Goal: Task Accomplishment & Management: Manage account settings

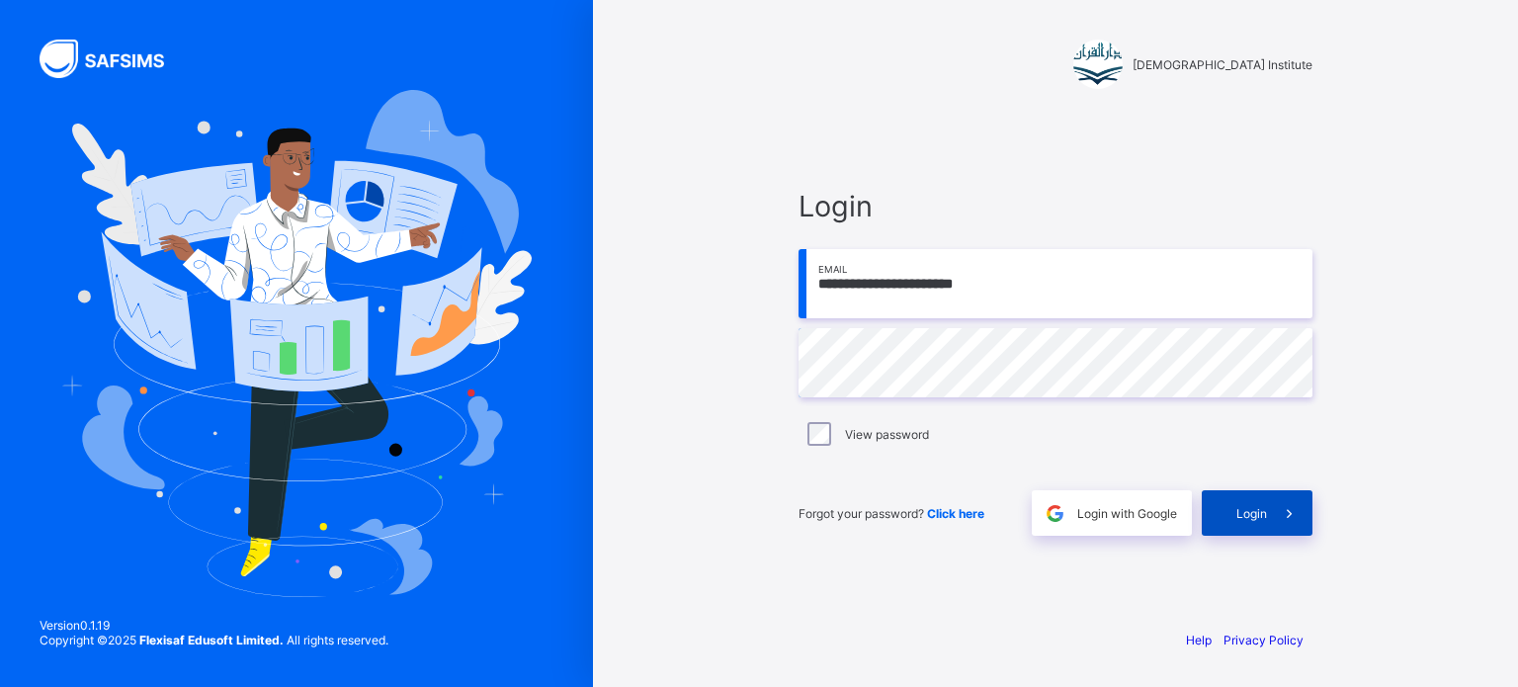
click at [1282, 523] on span at bounding box center [1289, 512] width 45 height 45
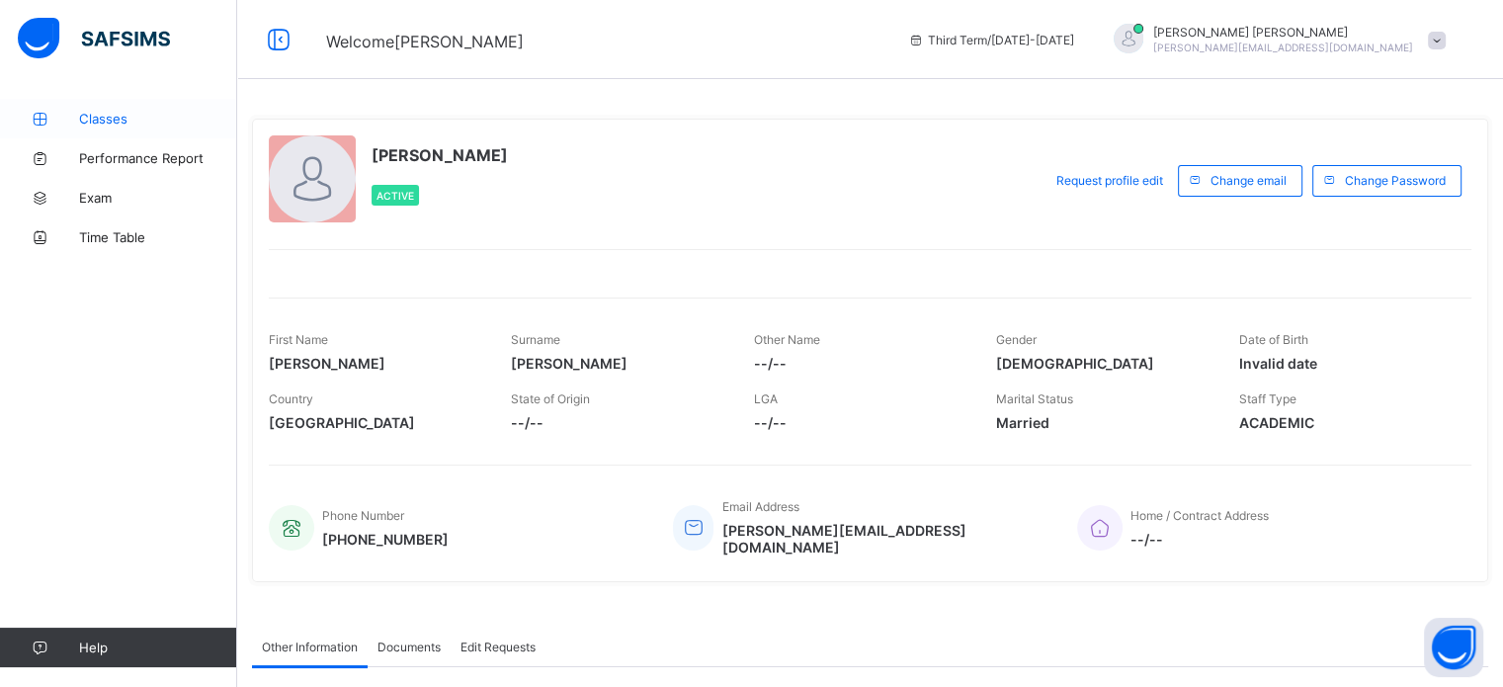
click at [118, 112] on span "Classes" at bounding box center [158, 119] width 158 height 16
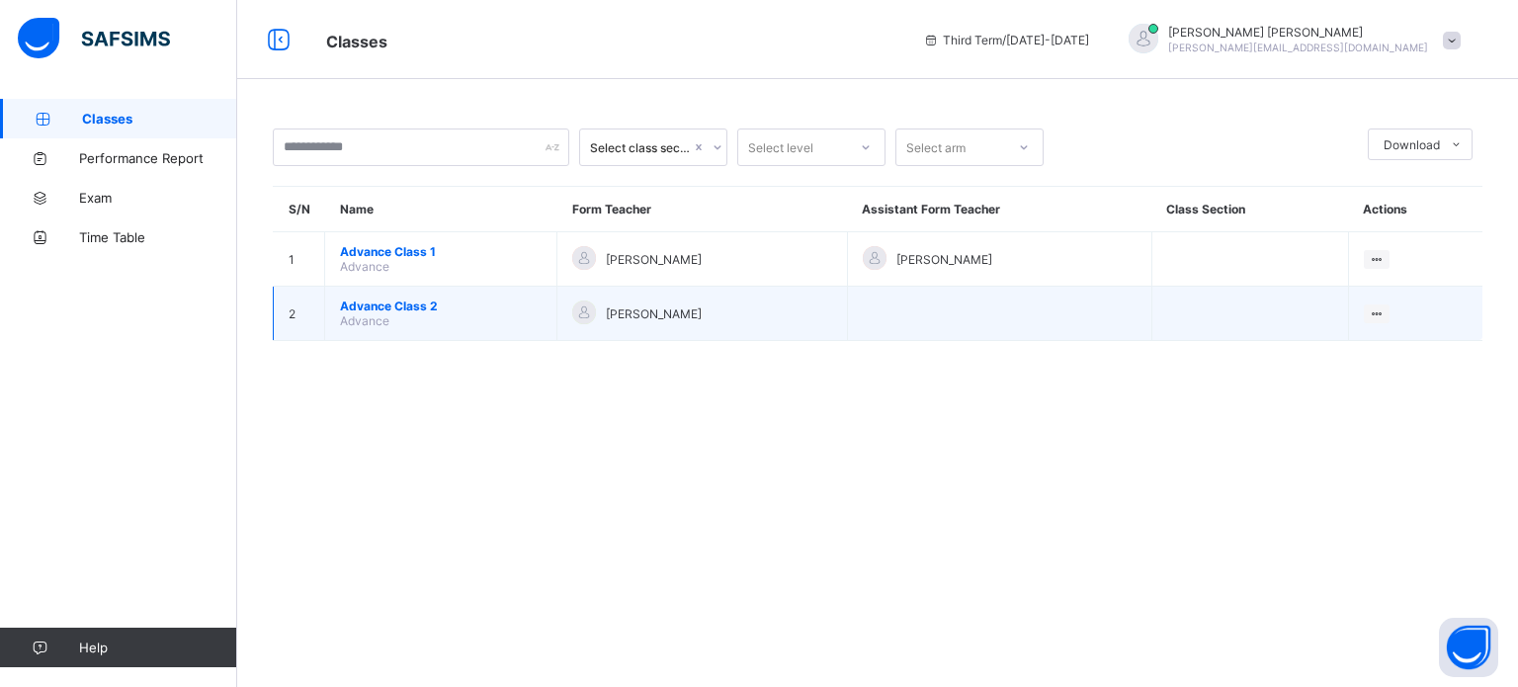
click at [459, 309] on span "Advance Class 2" at bounding box center [441, 305] width 202 height 15
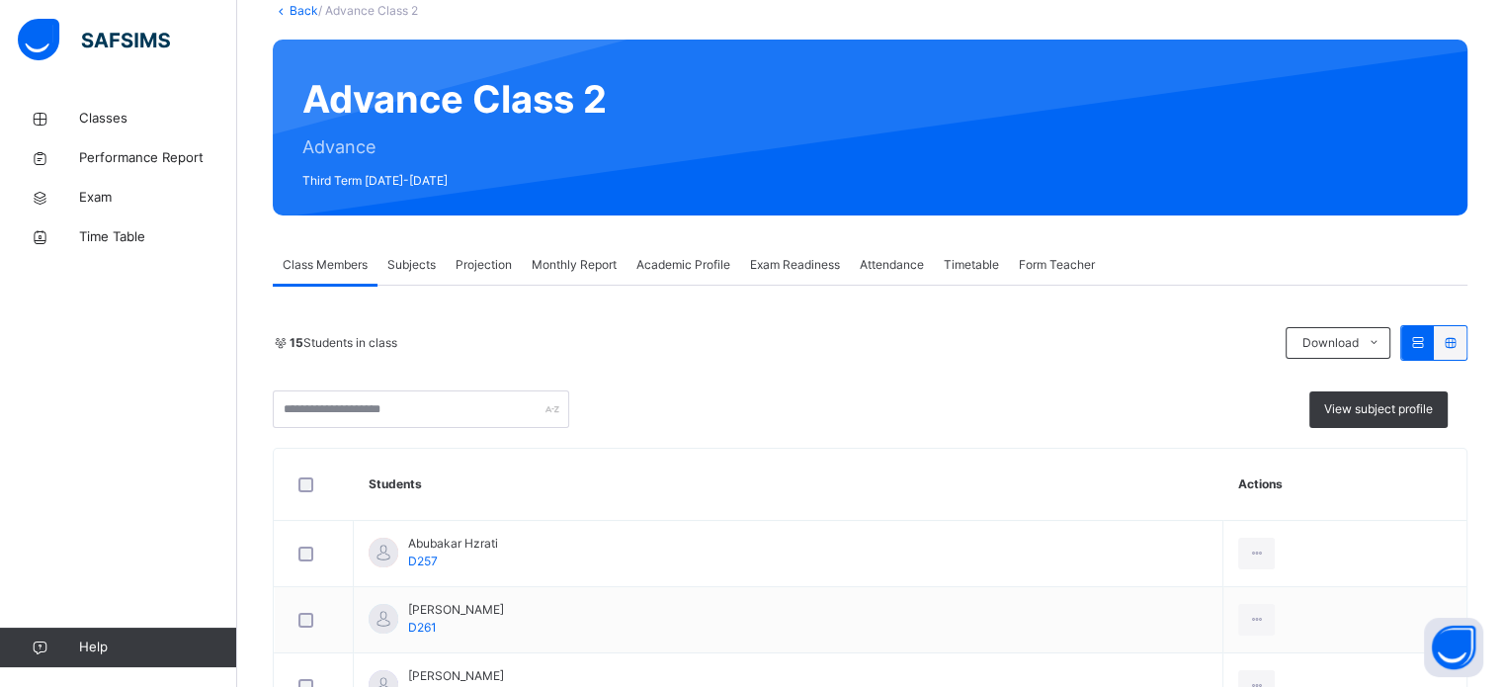
scroll to position [126, 0]
click at [569, 253] on div "Monthly Report" at bounding box center [574, 265] width 105 height 40
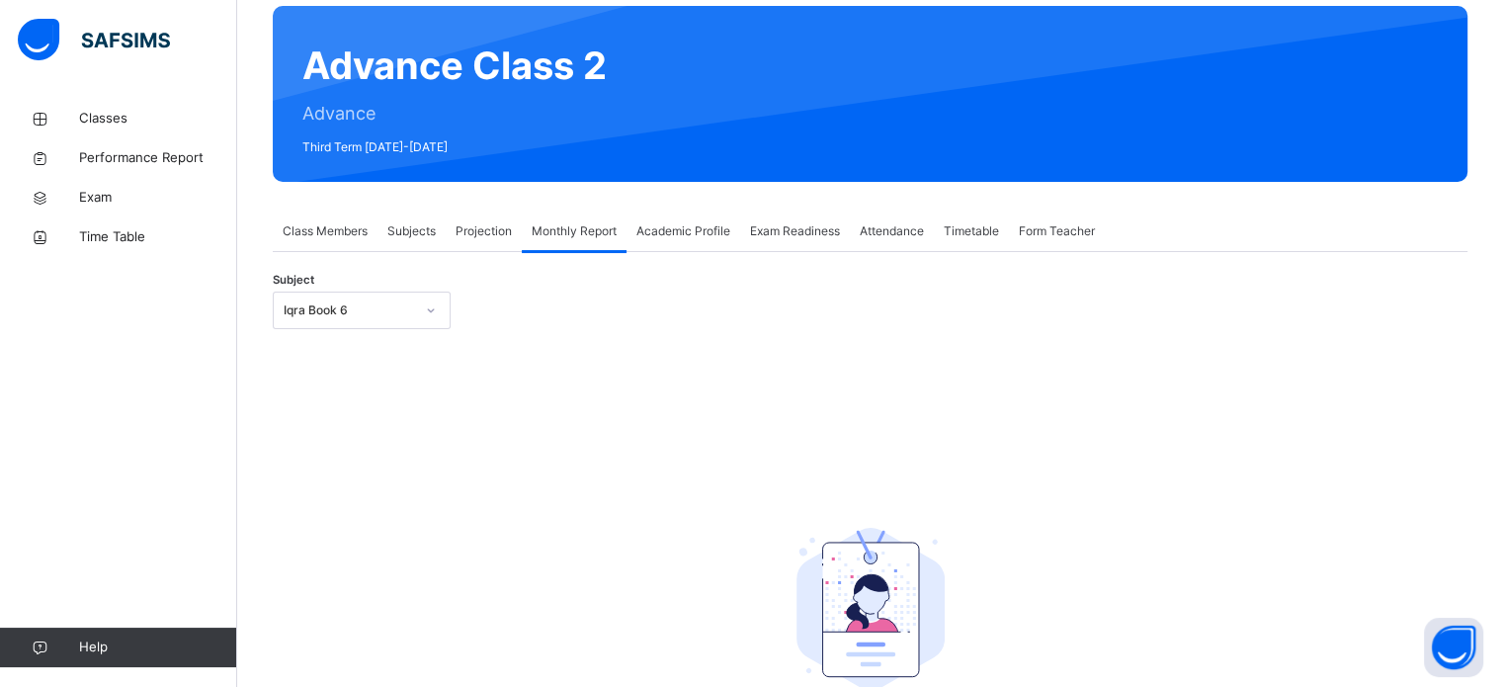
scroll to position [229, 0]
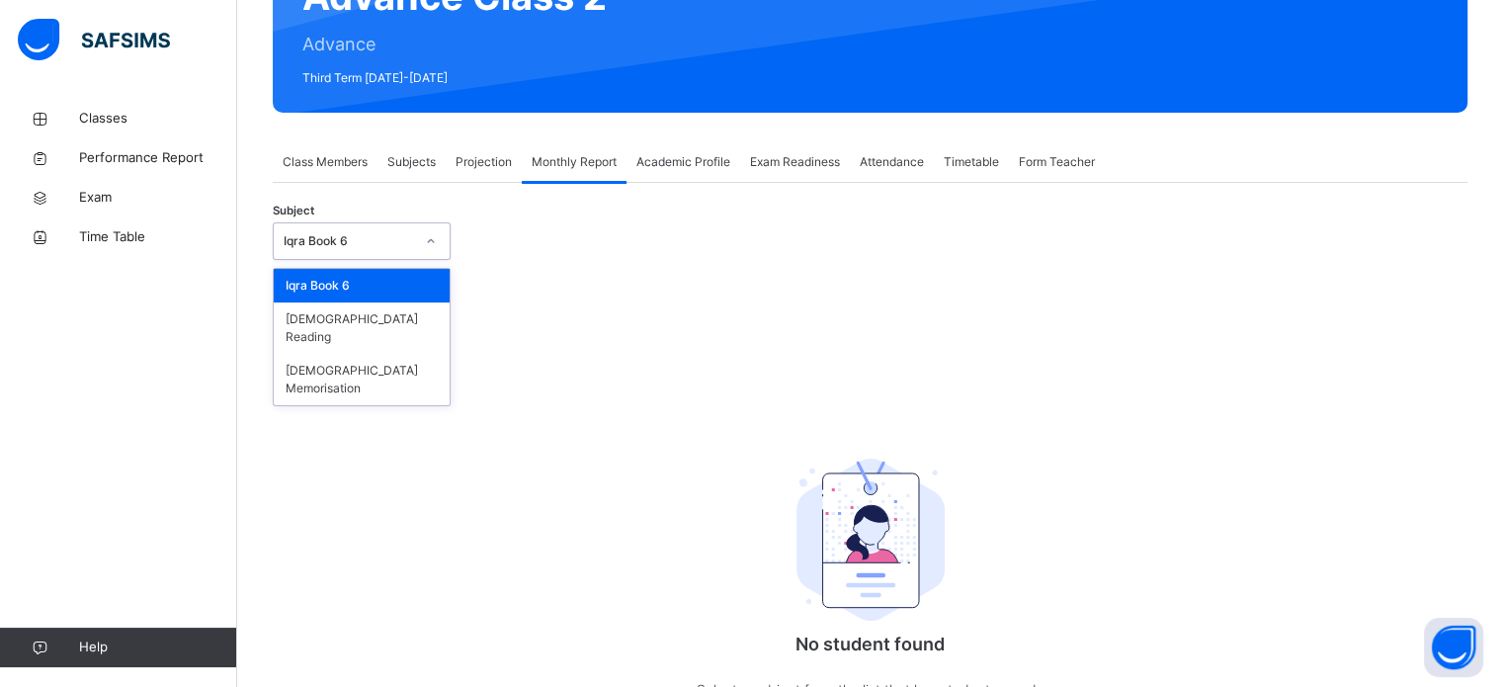
click at [388, 243] on div "Iqra Book 6" at bounding box center [349, 241] width 130 height 18
click at [362, 355] on div "[DEMOGRAPHIC_DATA] Memorisation" at bounding box center [362, 379] width 176 height 51
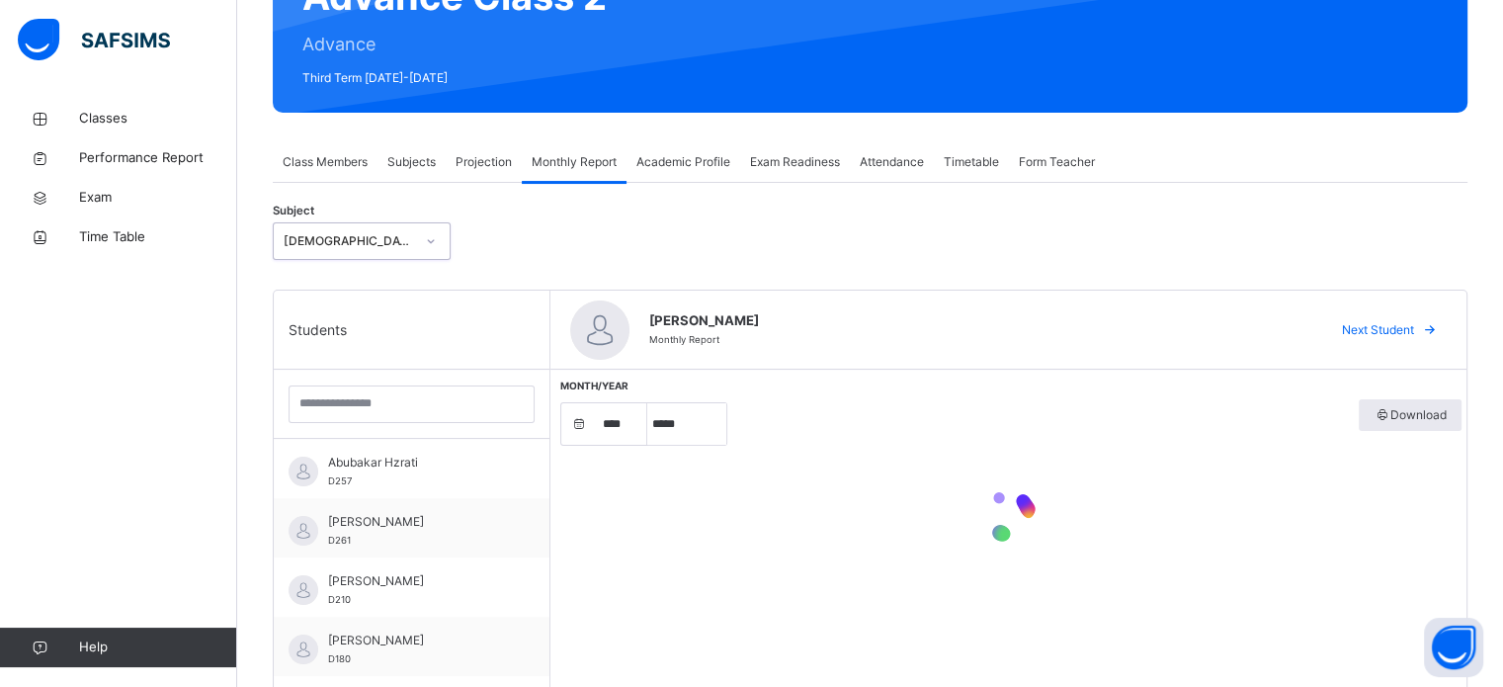
select select "****"
select select "*"
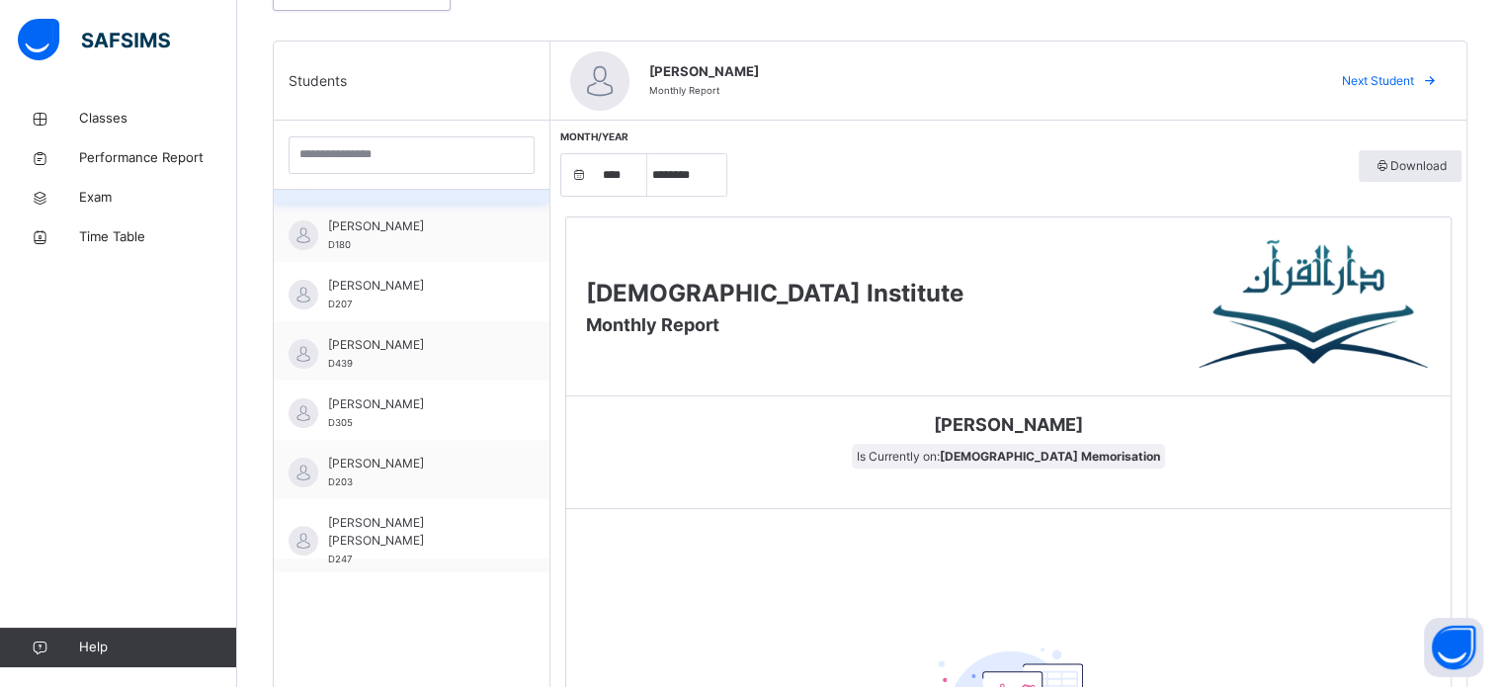
scroll to position [204, 0]
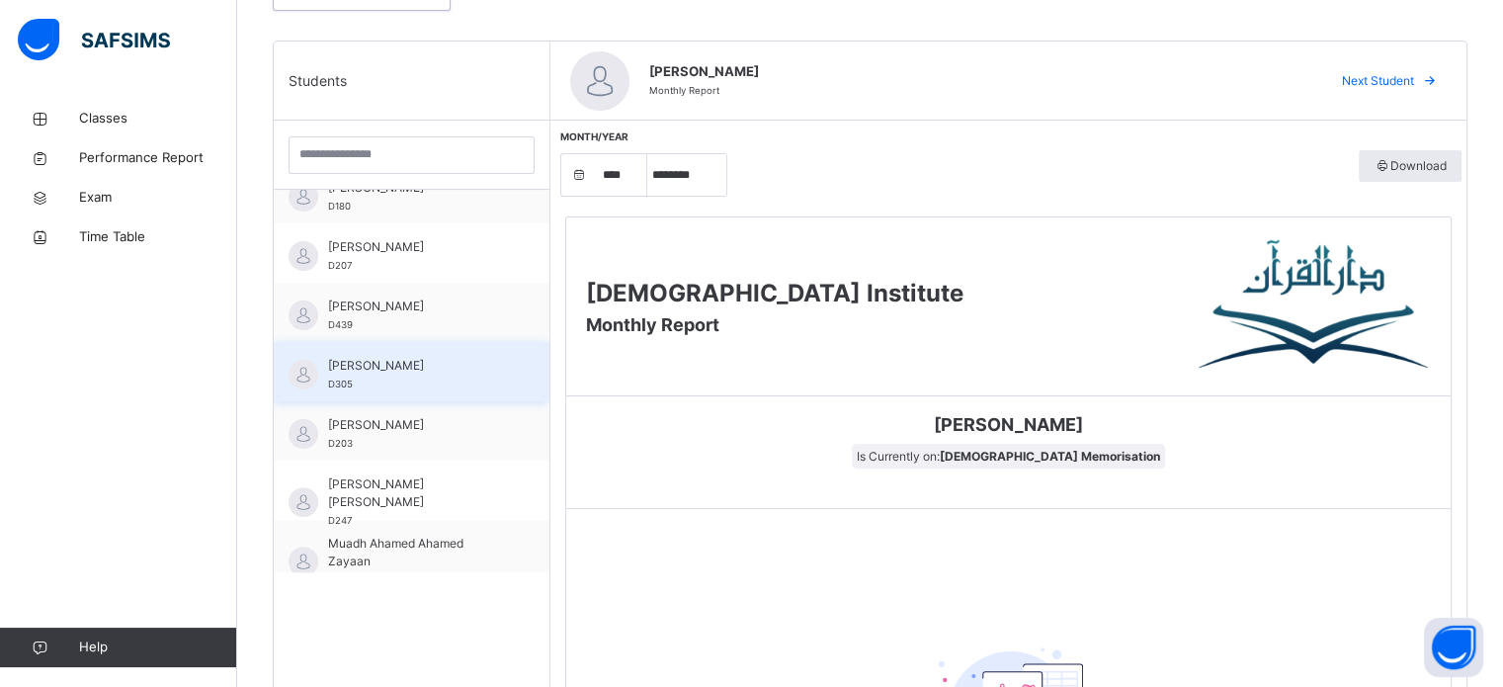
click at [424, 367] on span "[PERSON_NAME]" at bounding box center [416, 366] width 177 height 18
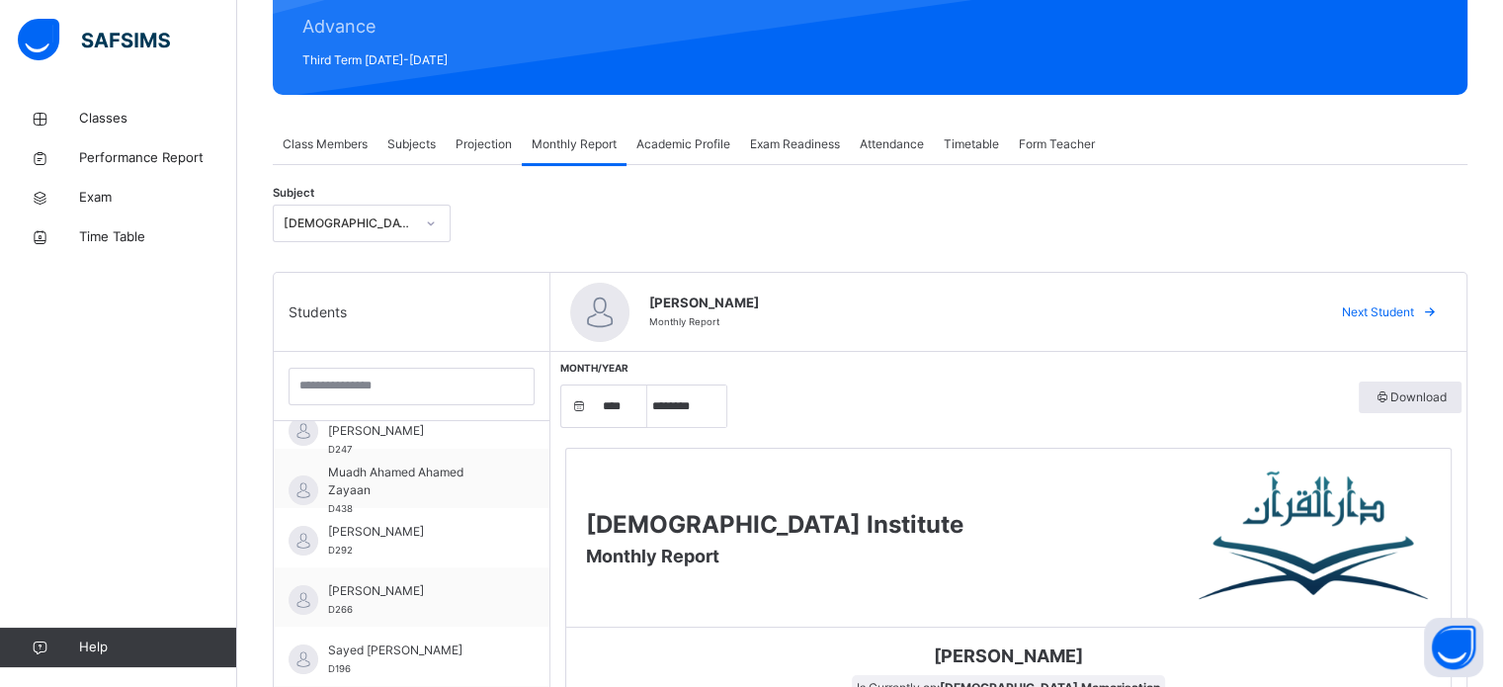
scroll to position [0, 0]
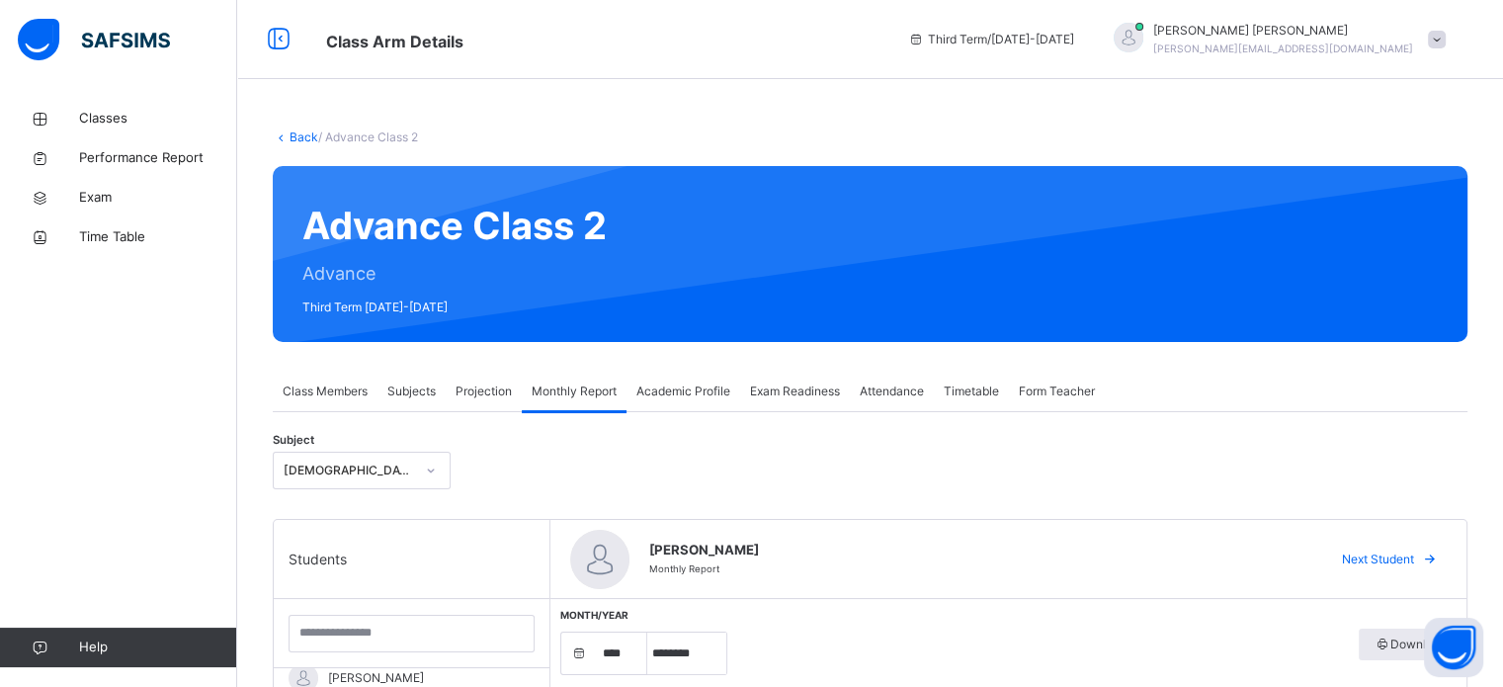
click at [496, 386] on span "Projection" at bounding box center [484, 391] width 56 height 18
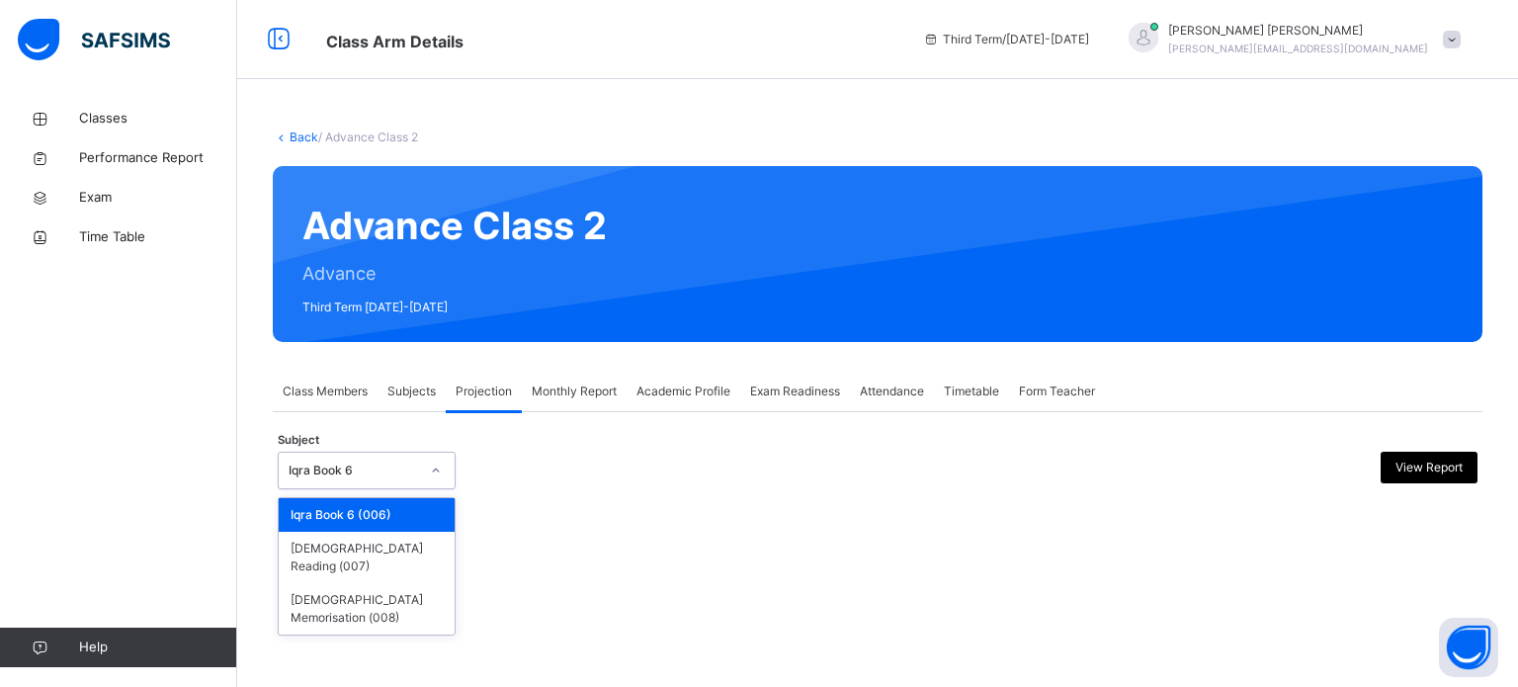
click at [411, 467] on div "Iqra Book 6" at bounding box center [354, 470] width 130 height 18
click at [317, 583] on div "[DEMOGRAPHIC_DATA] Memorisation (008)" at bounding box center [367, 608] width 176 height 51
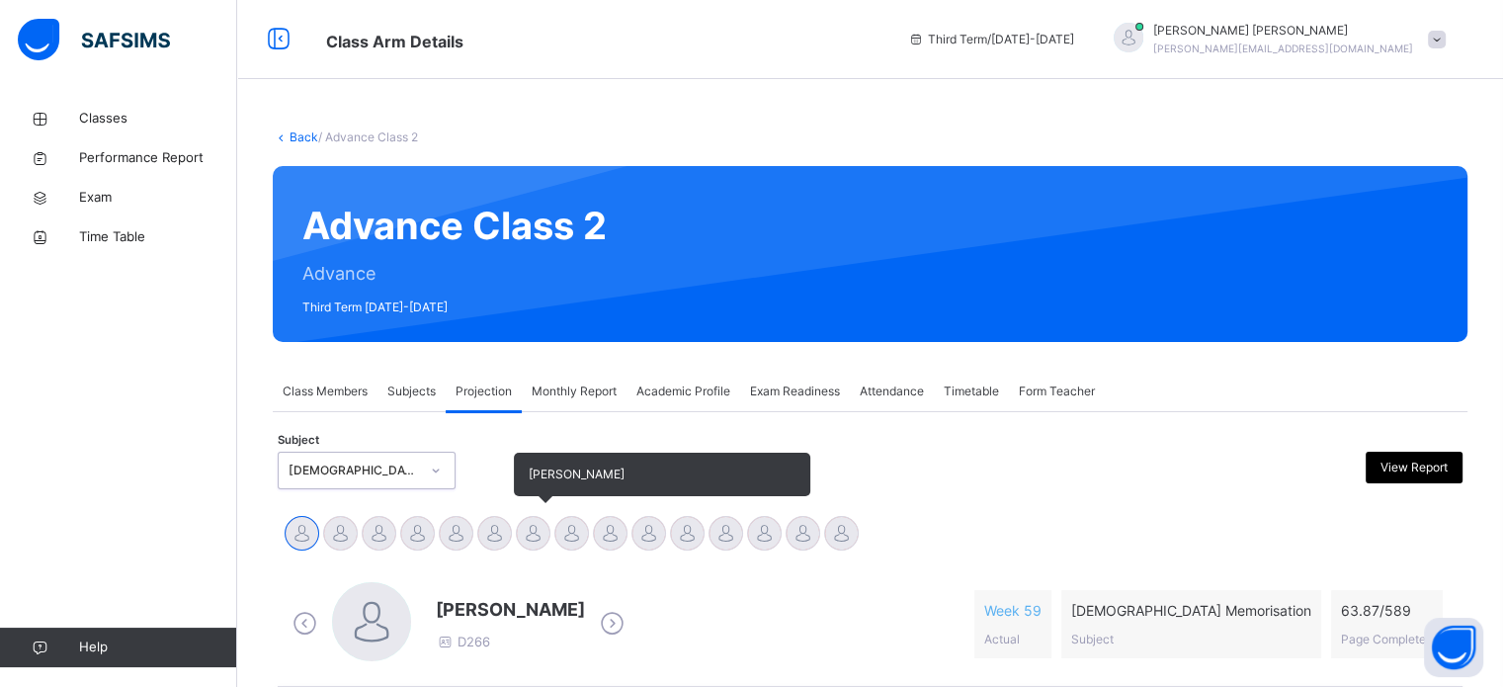
scroll to position [349, 0]
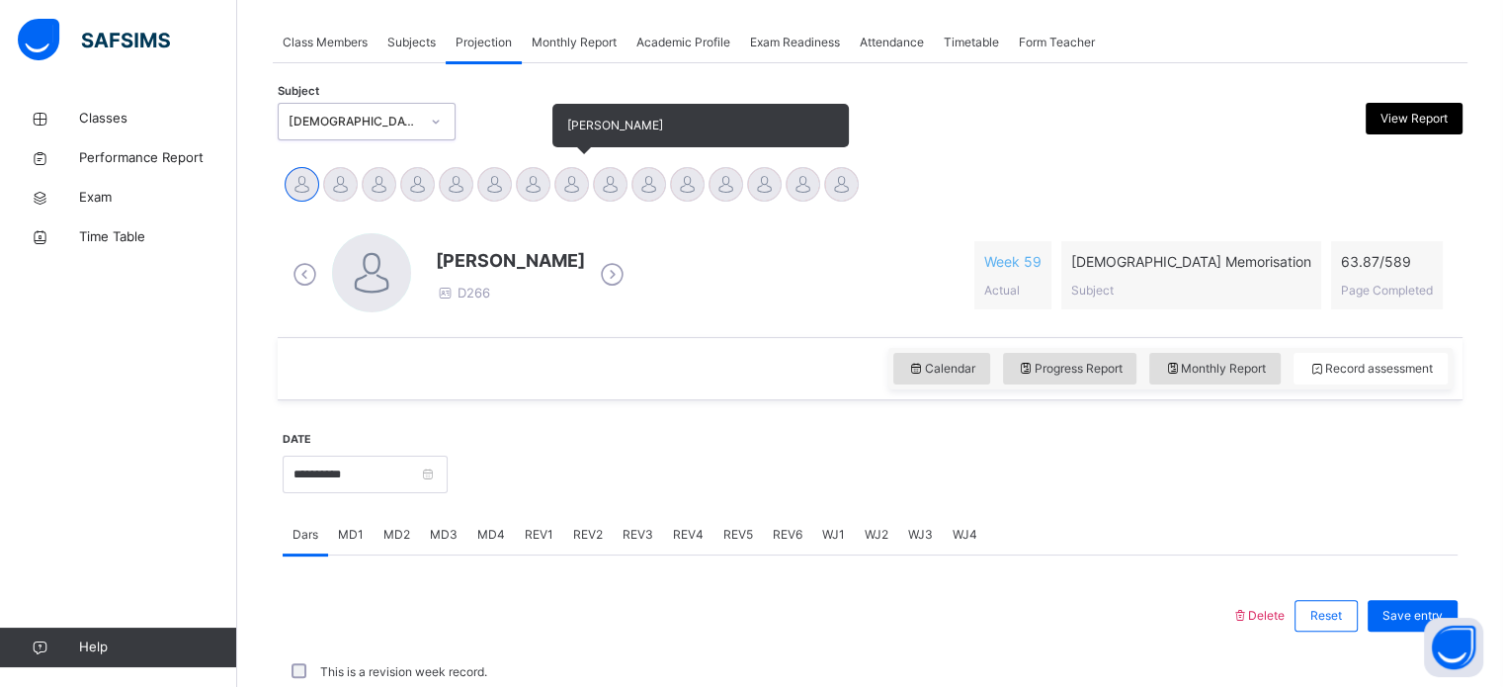
click at [582, 176] on div at bounding box center [571, 184] width 35 height 35
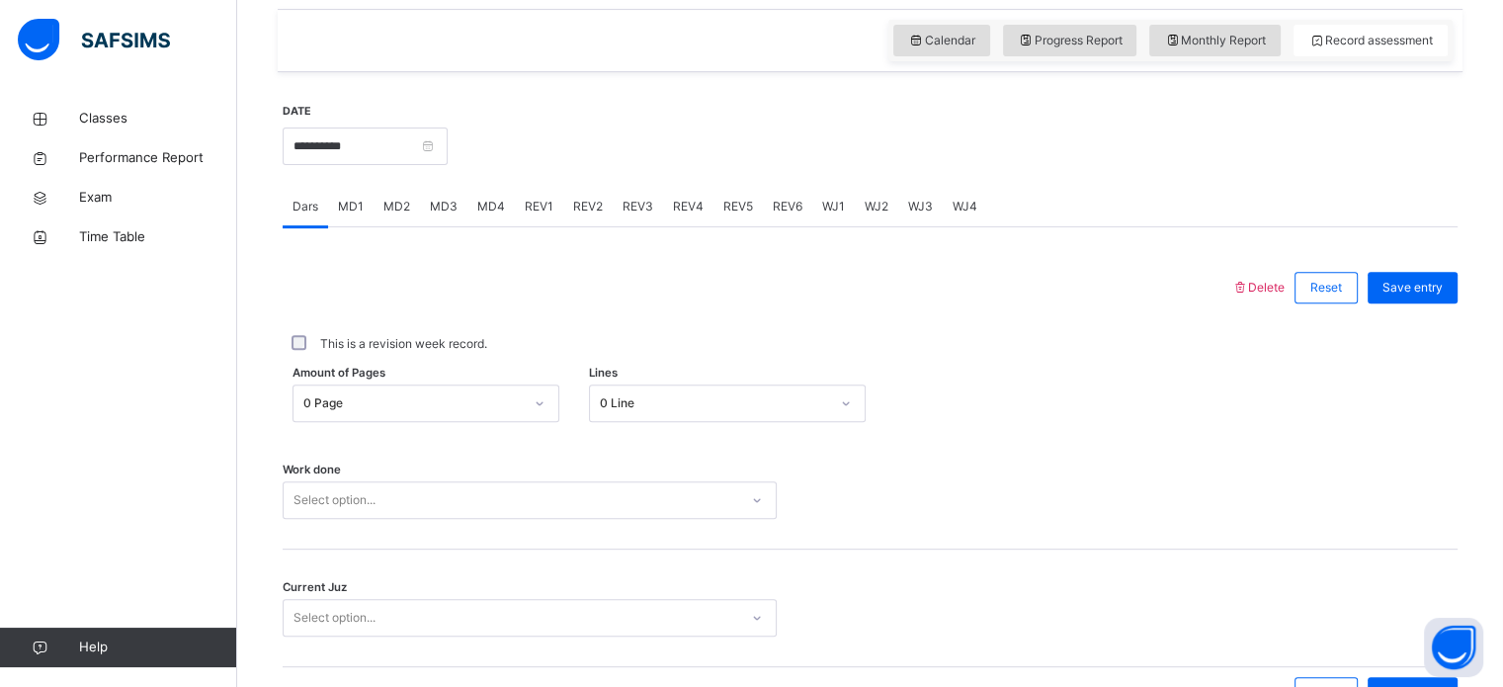
scroll to position [678, 0]
click at [394, 152] on input "**********" at bounding box center [365, 145] width 165 height 38
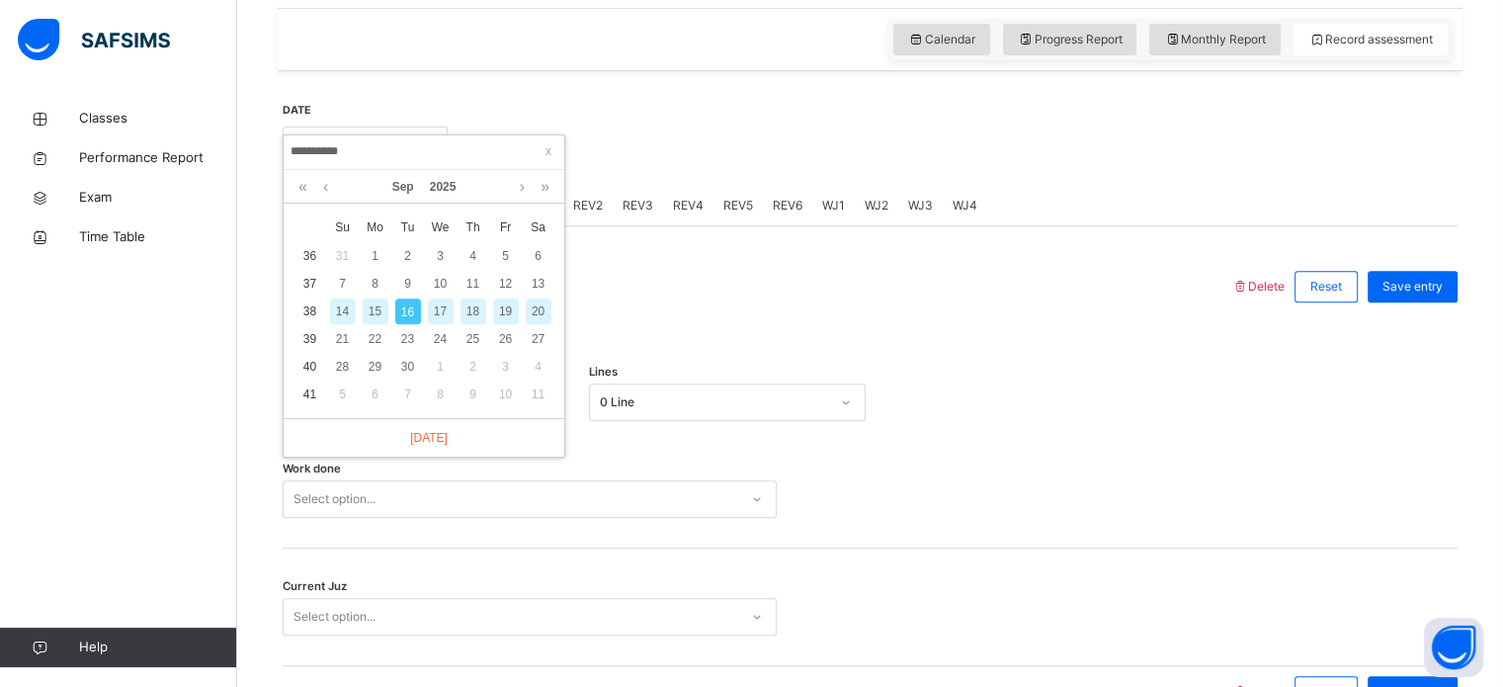
click at [347, 311] on div "14" at bounding box center [343, 311] width 26 height 26
type input "**********"
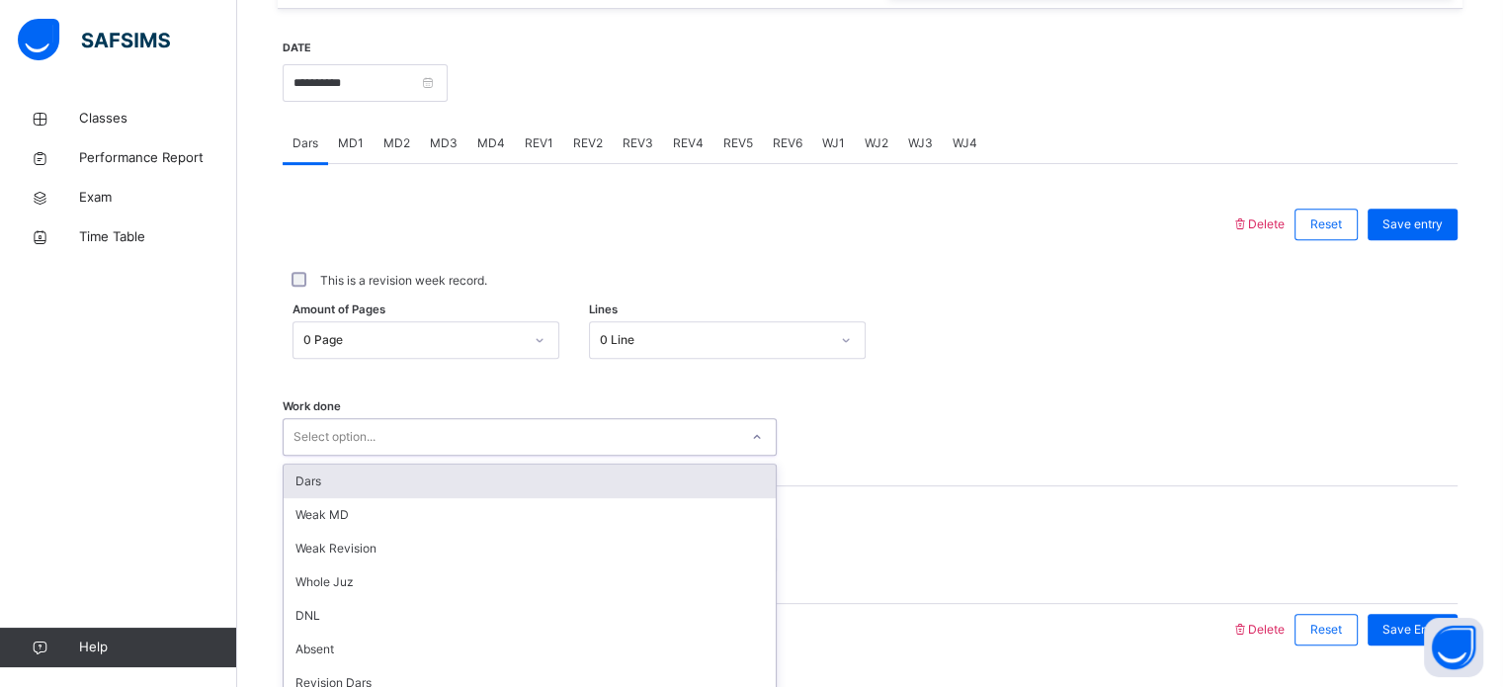
scroll to position [796, 0]
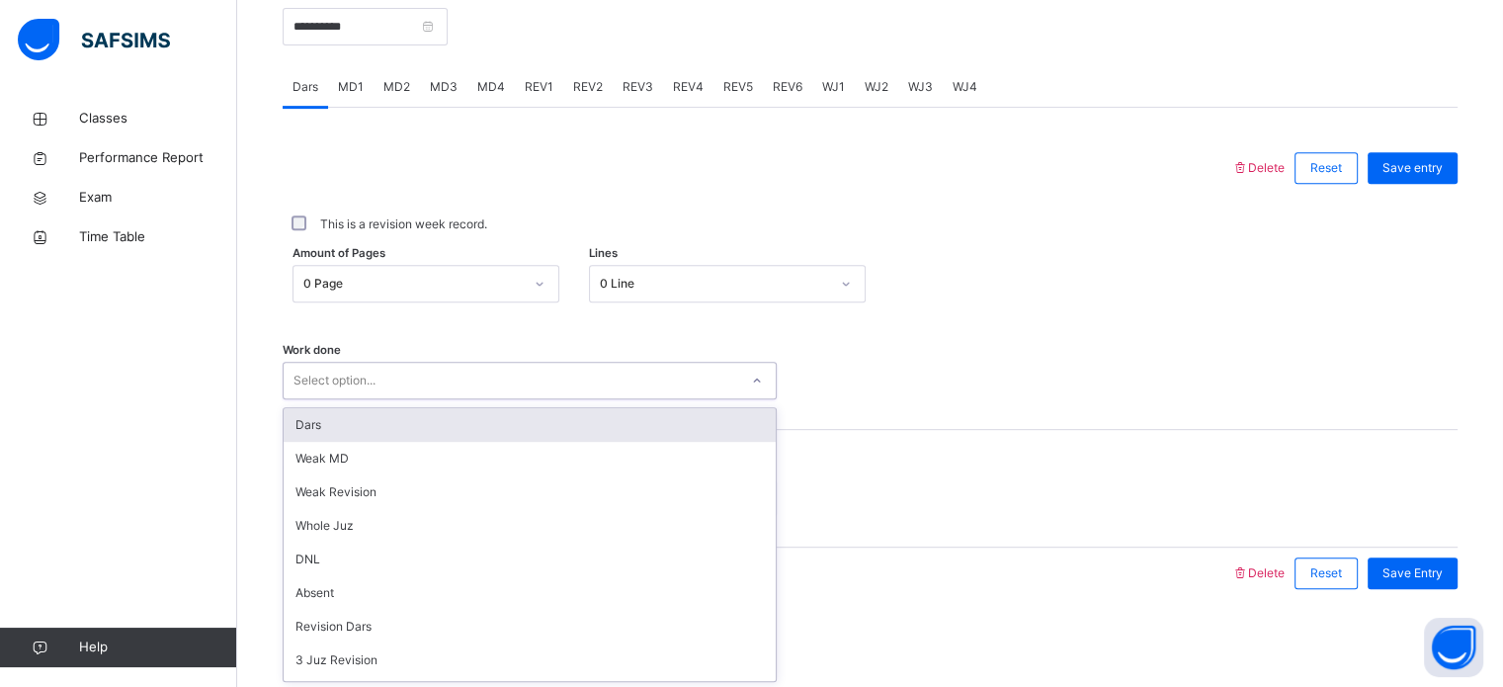
click at [368, 399] on div "option Dars focused, 1 of 14. 14 results available. Use Up and Down to choose o…" at bounding box center [530, 381] width 494 height 38
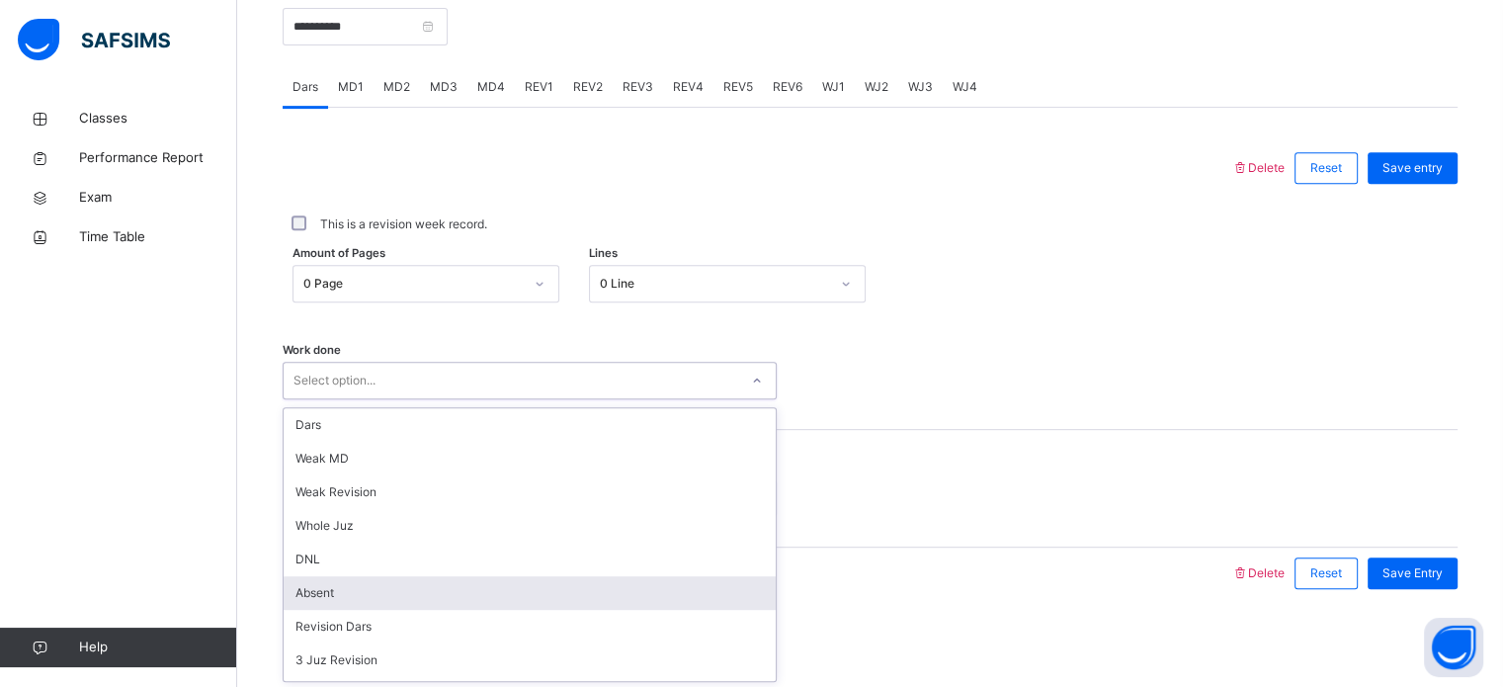
click at [328, 599] on div "Absent" at bounding box center [530, 593] width 492 height 34
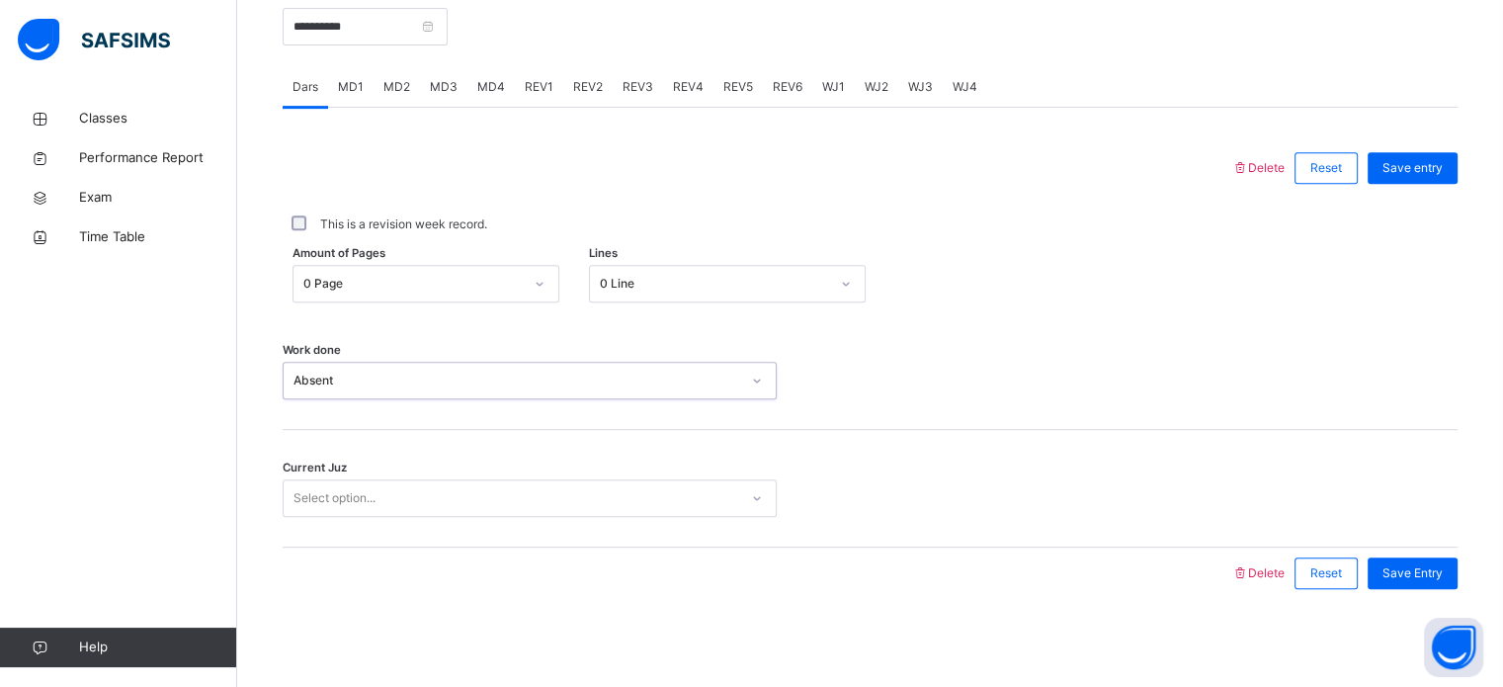
click at [332, 501] on div "Select option..." at bounding box center [334, 498] width 82 height 38
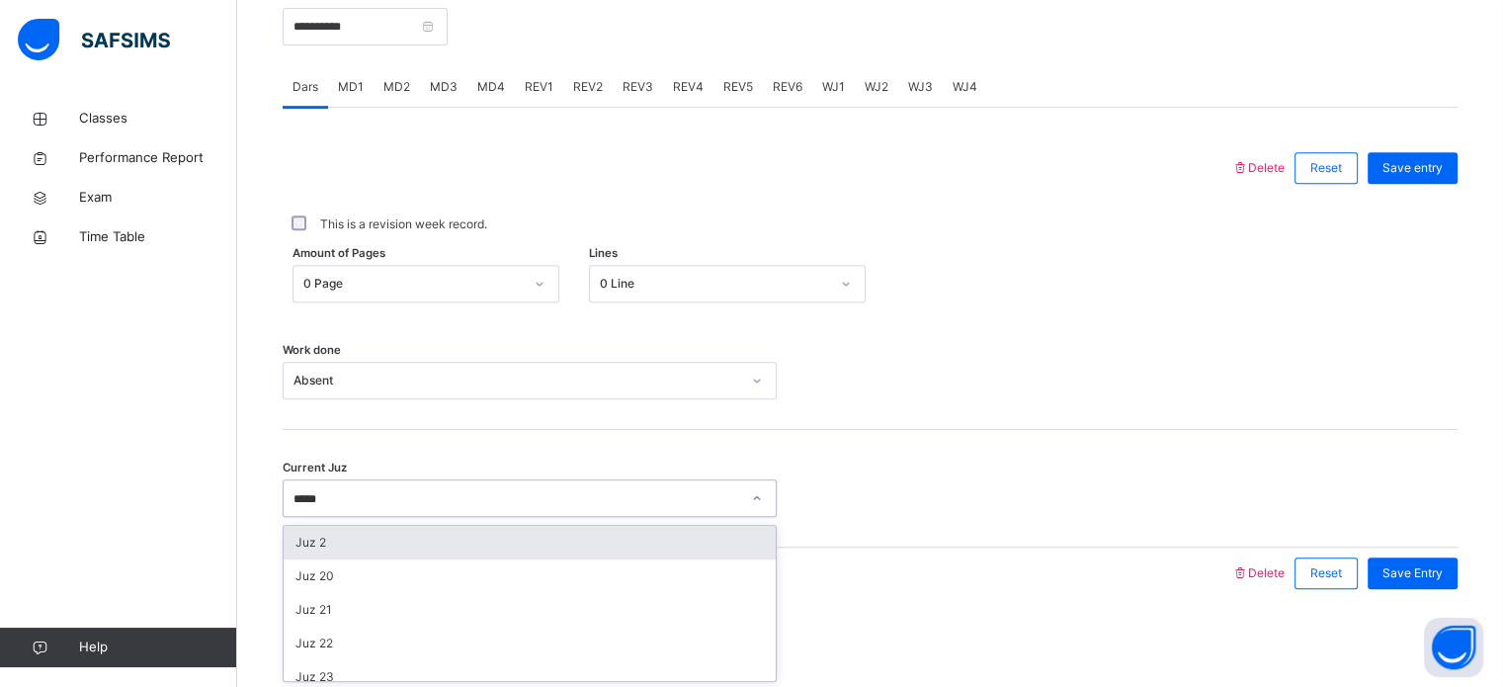
type input "******"
click at [344, 540] on div "Juz 29" at bounding box center [530, 543] width 492 height 34
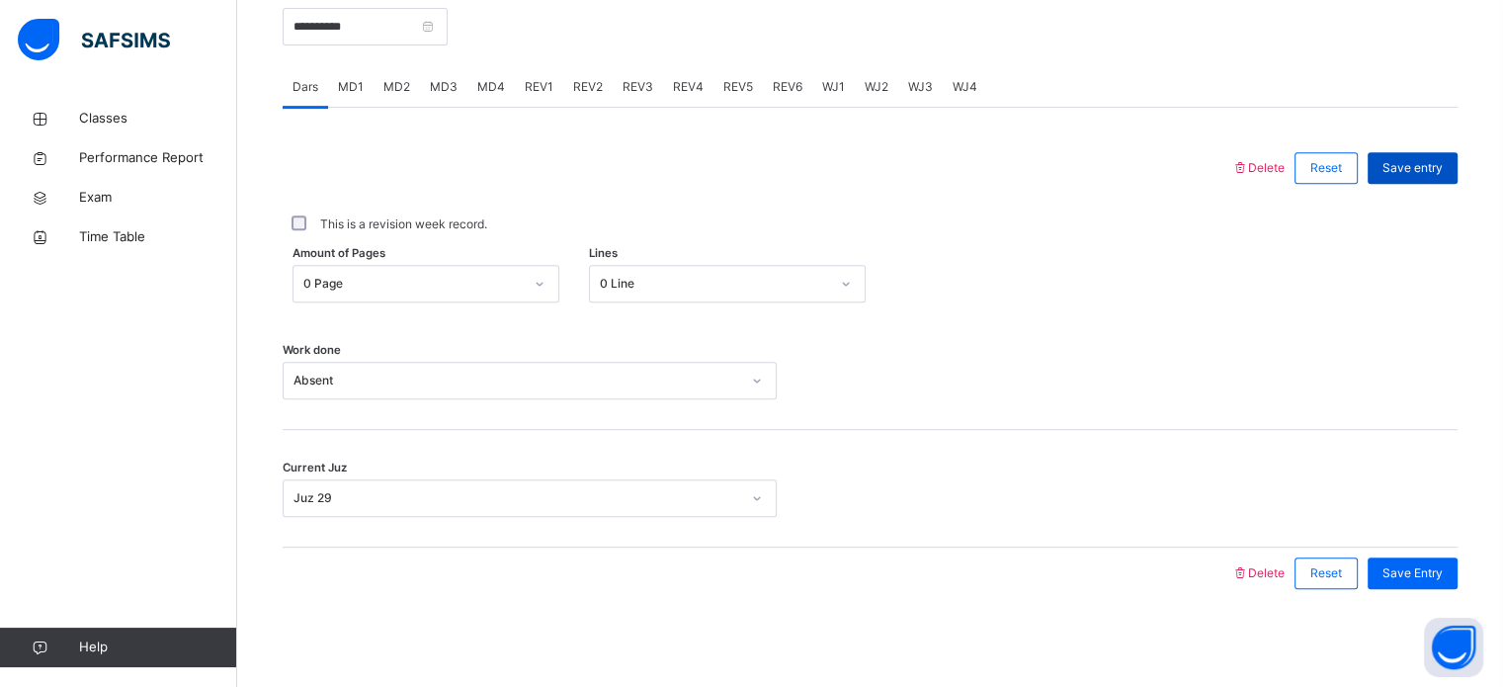
click at [1432, 169] on span "Save entry" at bounding box center [1412, 168] width 60 height 18
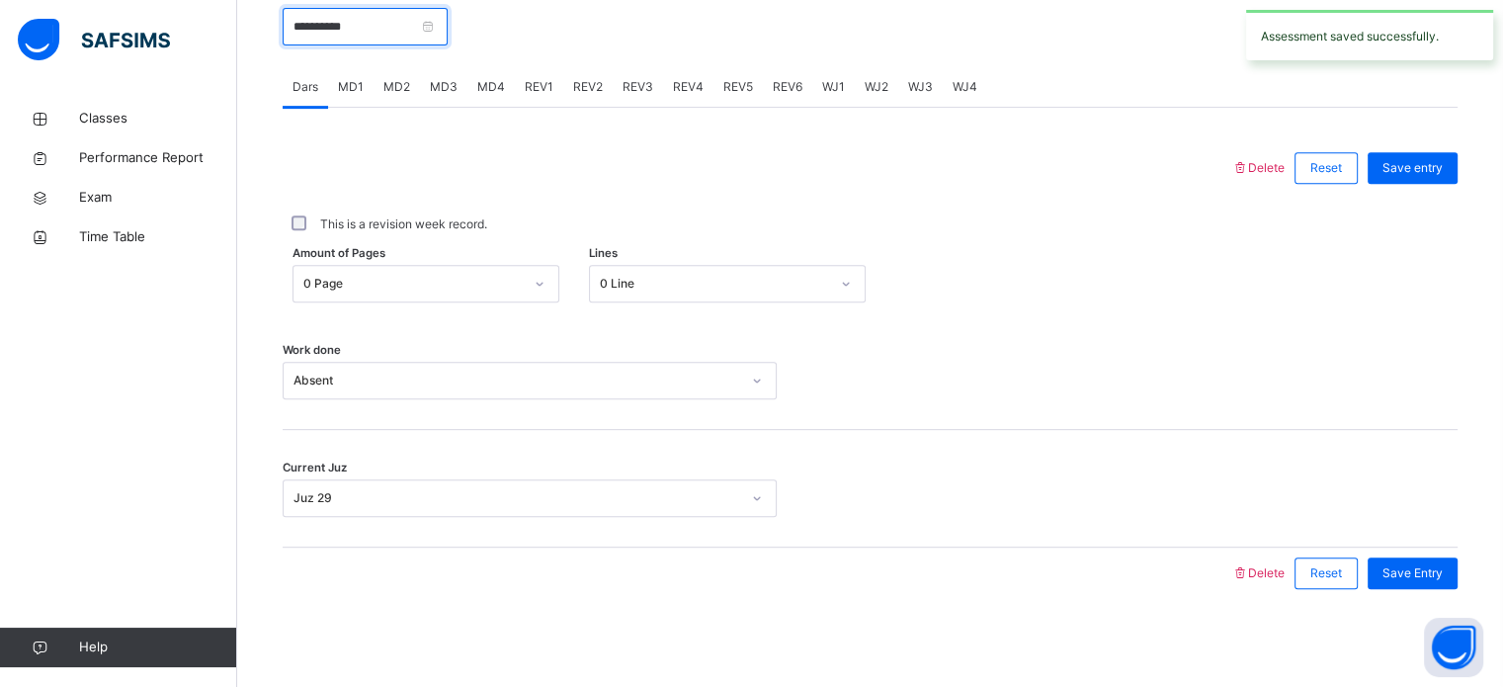
click at [418, 11] on input "**********" at bounding box center [365, 27] width 165 height 38
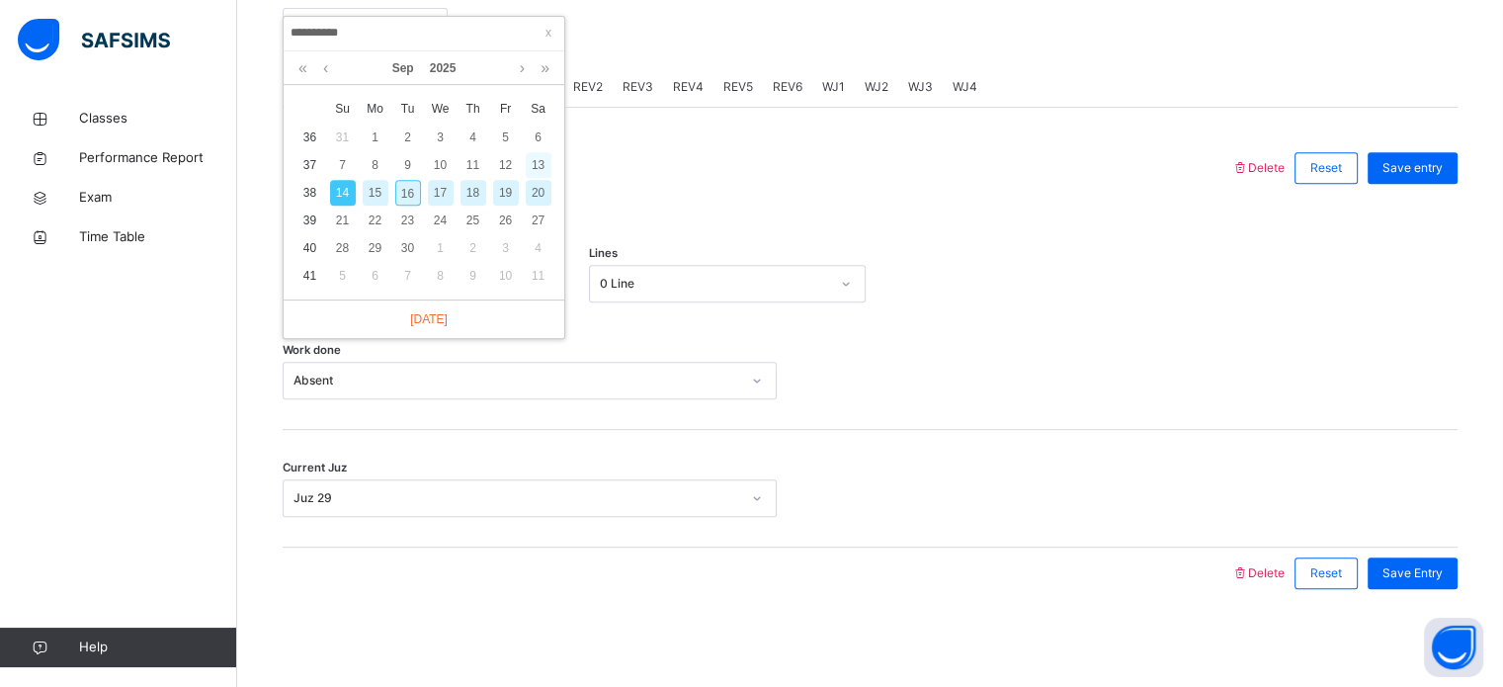
click at [540, 159] on div "13" at bounding box center [539, 165] width 26 height 26
type input "**********"
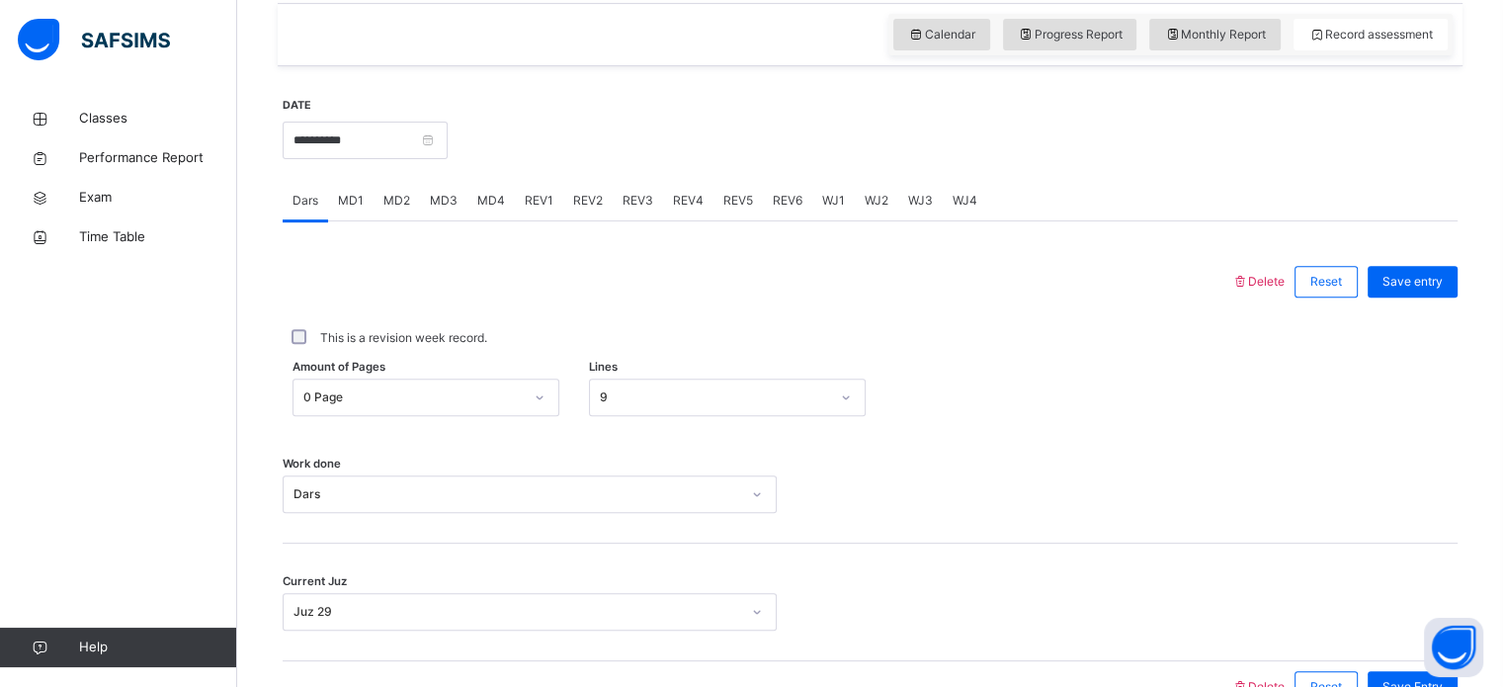
scroll to position [681, 0]
click at [352, 207] on span "MD1" at bounding box center [351, 203] width 26 height 18
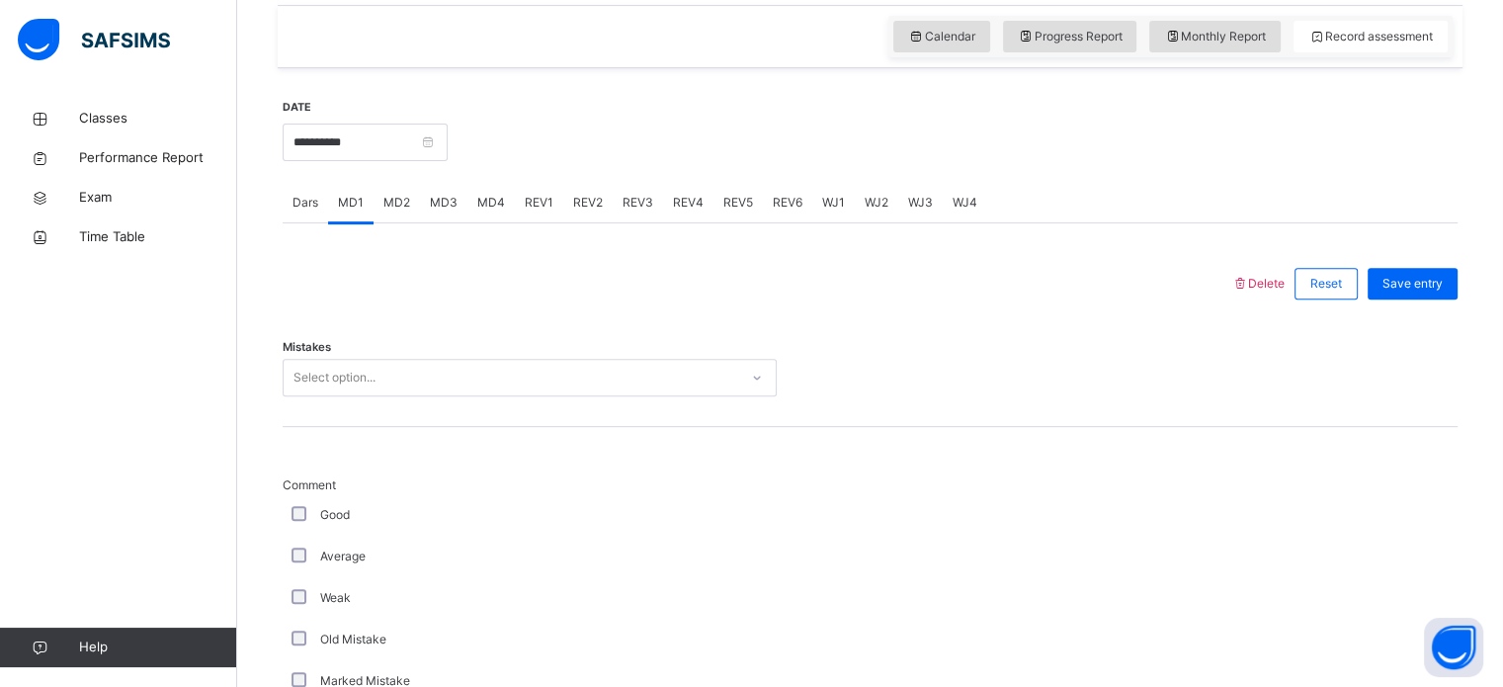
click at [301, 210] on div "Dars" at bounding box center [305, 203] width 45 height 40
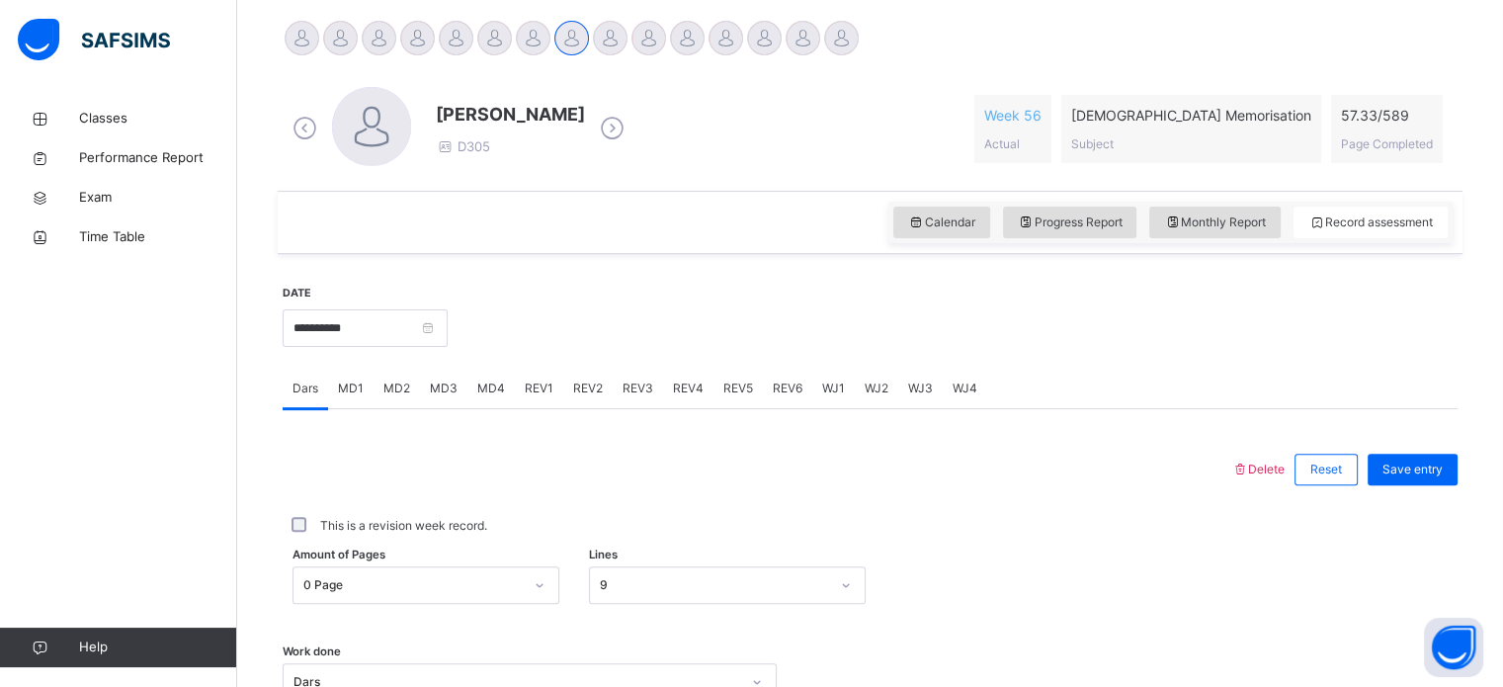
scroll to position [494, 0]
click at [1209, 211] on div "Monthly Report" at bounding box center [1214, 224] width 131 height 32
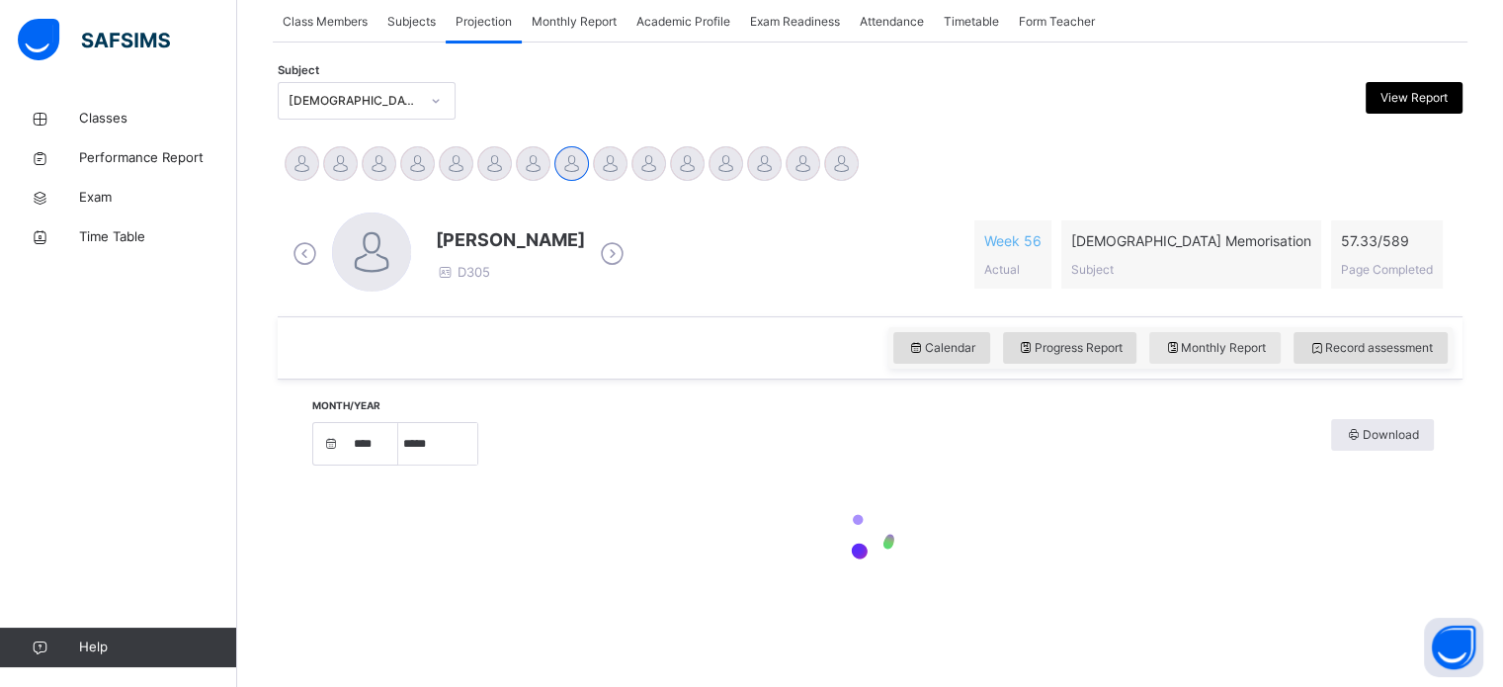
select select "****"
select select "*"
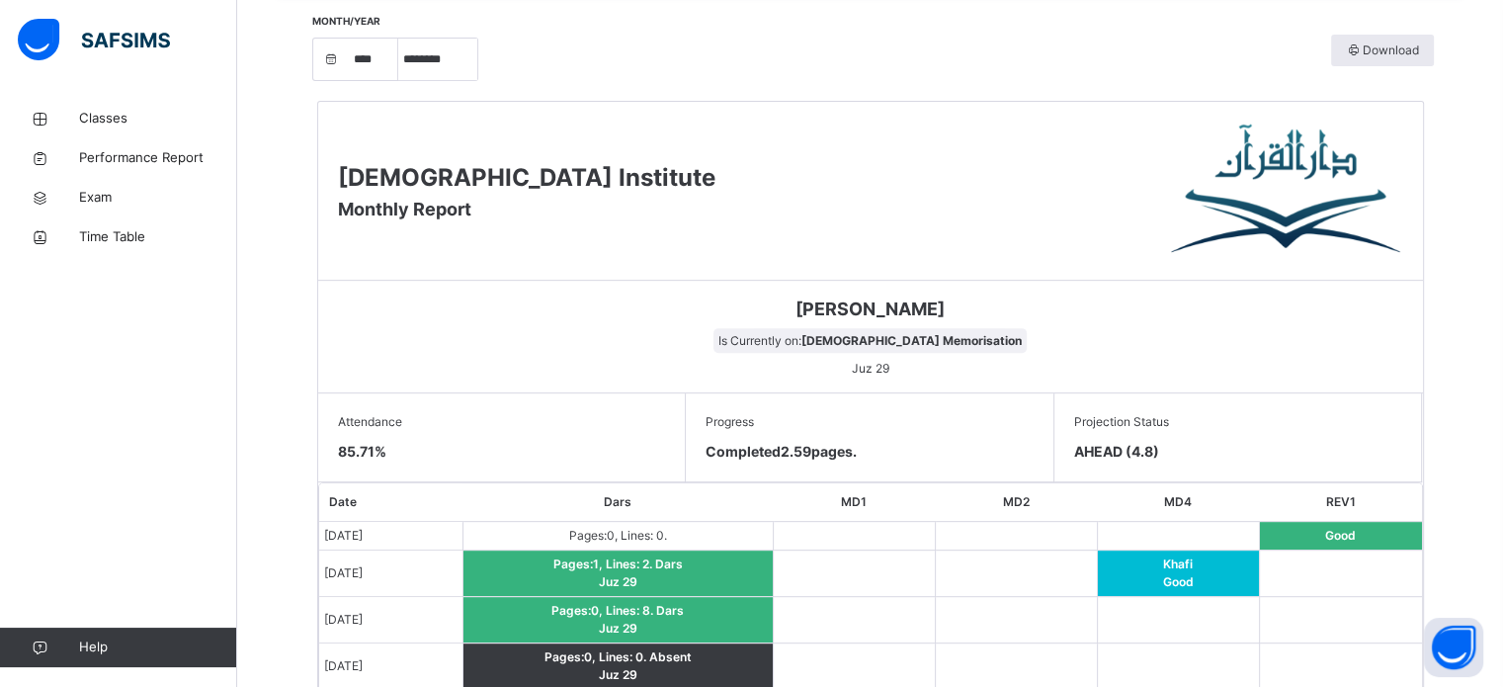
scroll to position [733, 0]
